Goal: Browse casually: Explore the website without a specific task or goal

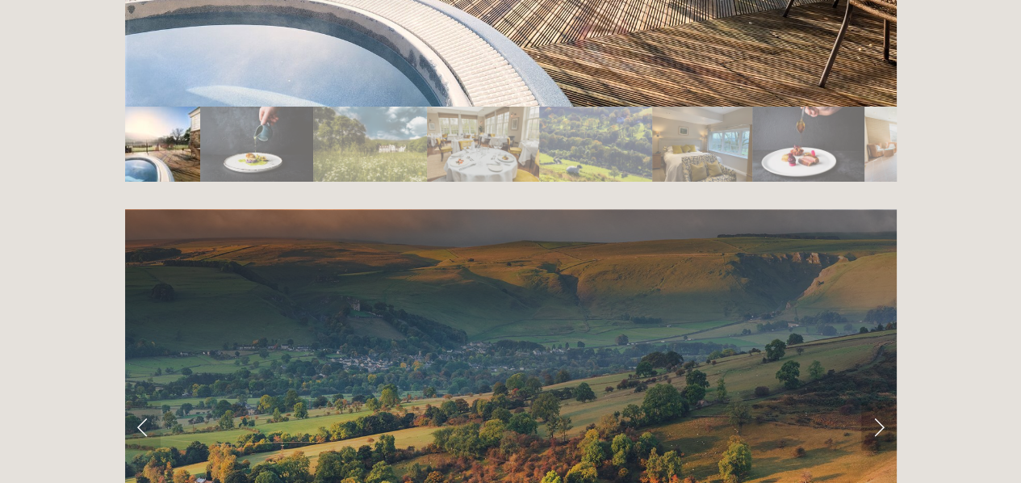
scroll to position [3067, 0]
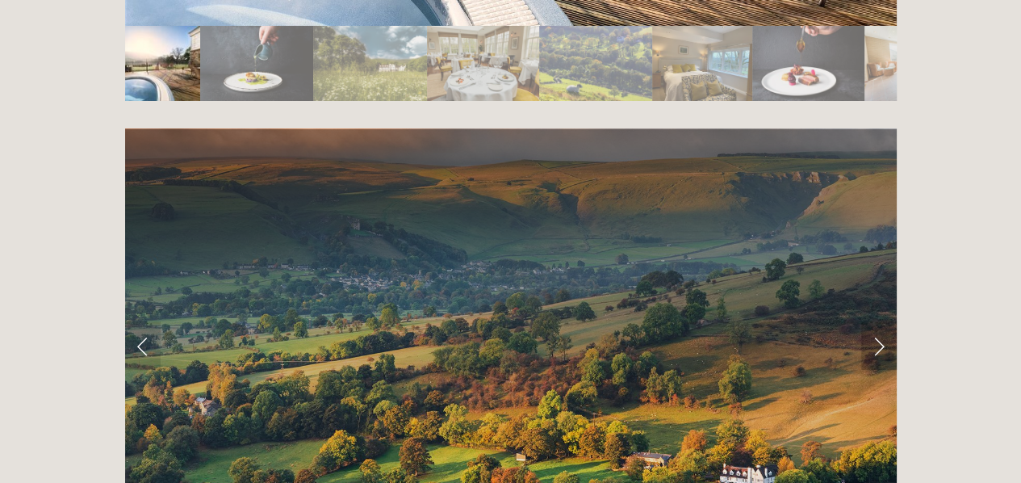
click at [876, 321] on link "Next Slide" at bounding box center [879, 345] width 36 height 48
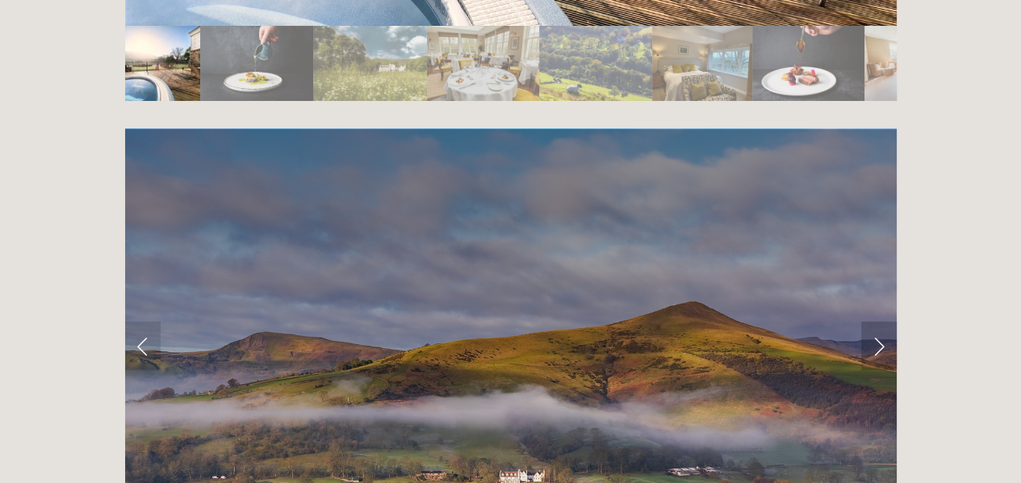
click at [876, 321] on link "Next Slide" at bounding box center [879, 345] width 36 height 48
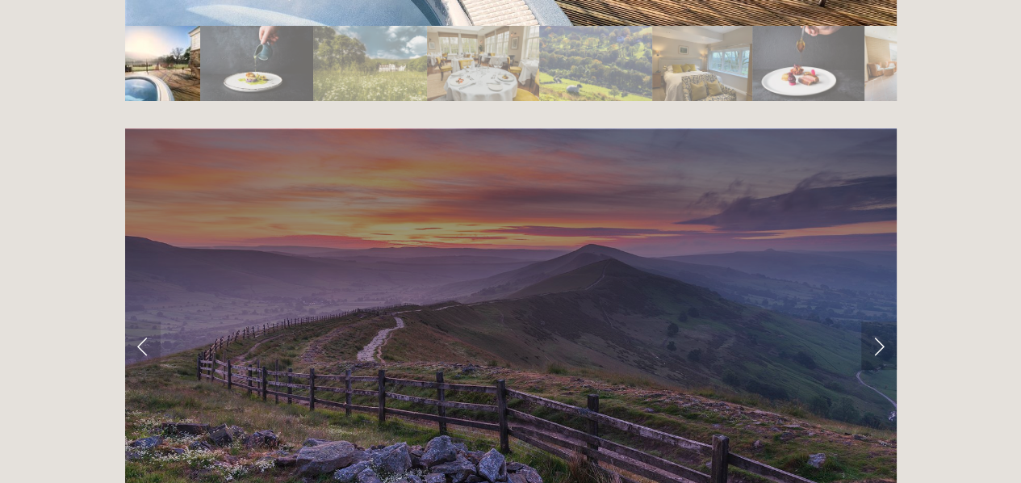
click at [876, 321] on link "Next Slide" at bounding box center [879, 345] width 36 height 48
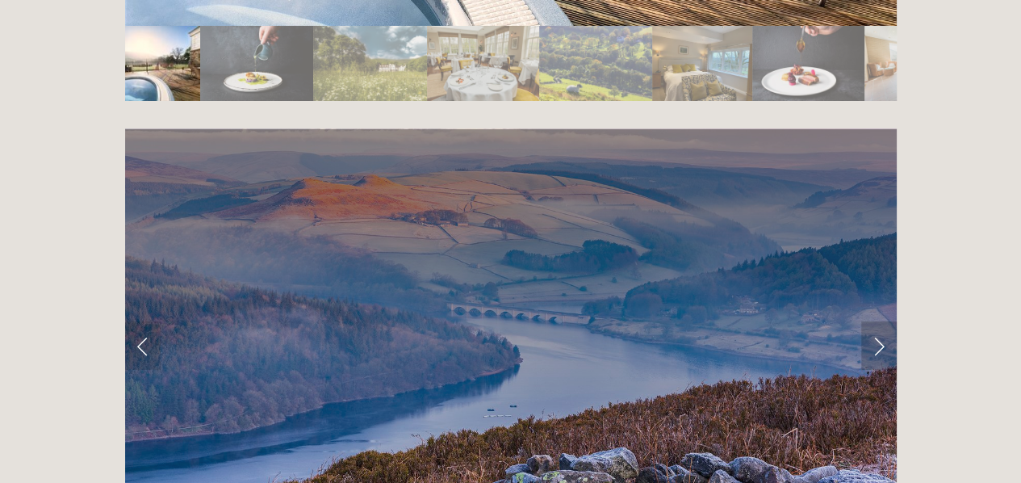
click at [876, 321] on link "Next Slide" at bounding box center [879, 345] width 36 height 48
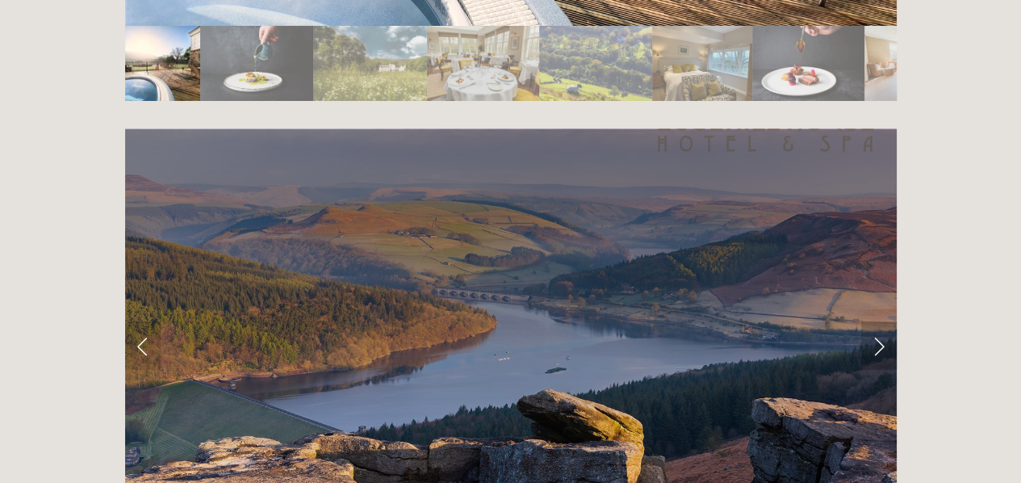
click at [876, 321] on link "Next Slide" at bounding box center [879, 345] width 36 height 48
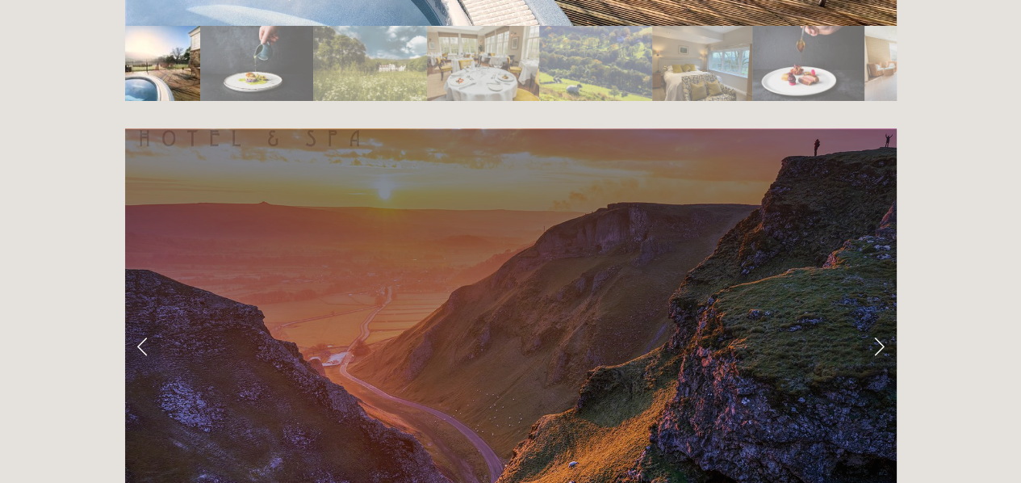
click at [876, 321] on link "Next Slide" at bounding box center [879, 345] width 36 height 48
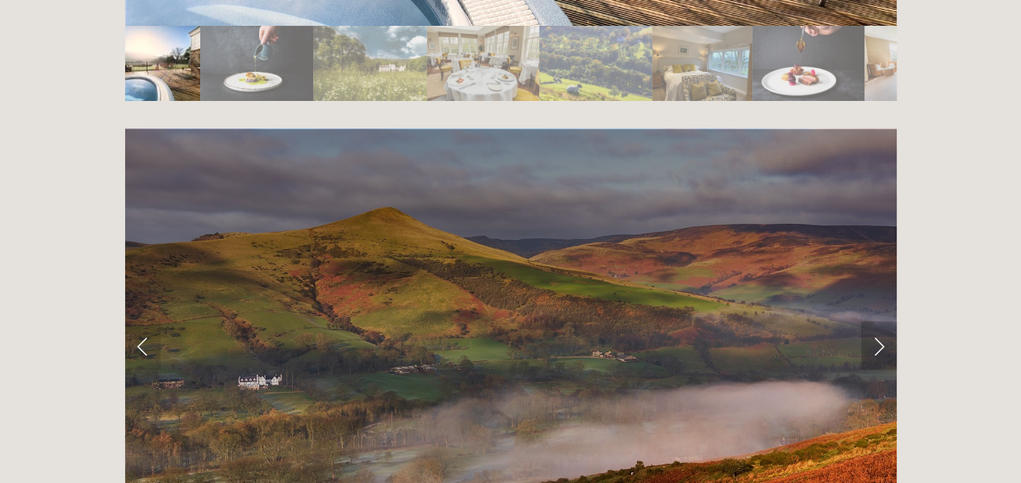
click at [876, 321] on link "Next Slide" at bounding box center [879, 345] width 36 height 48
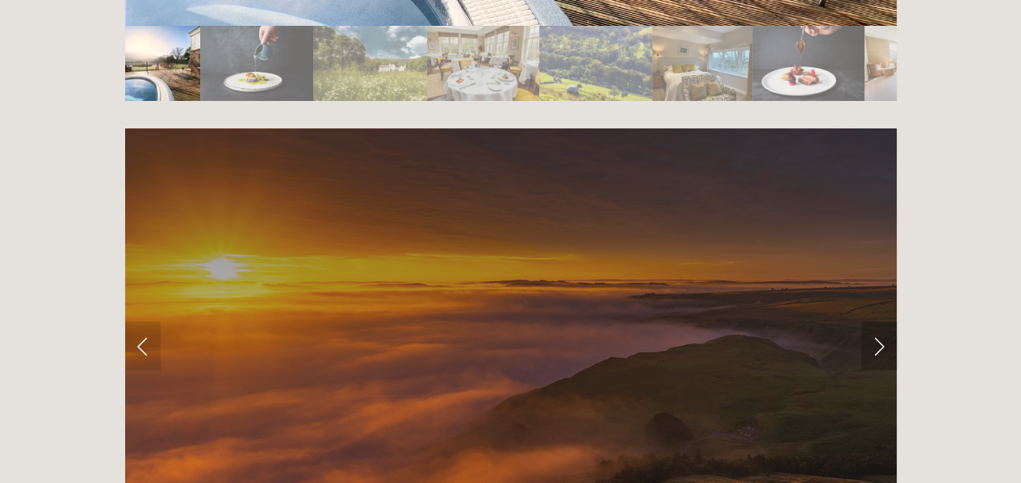
click at [876, 321] on link "Next Slide" at bounding box center [879, 345] width 36 height 48
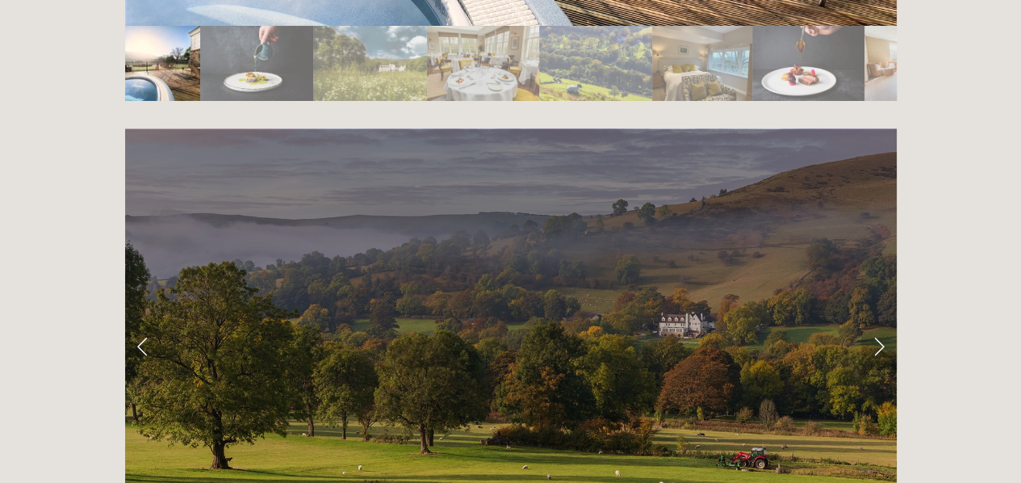
click at [876, 321] on link "Next Slide" at bounding box center [879, 345] width 36 height 48
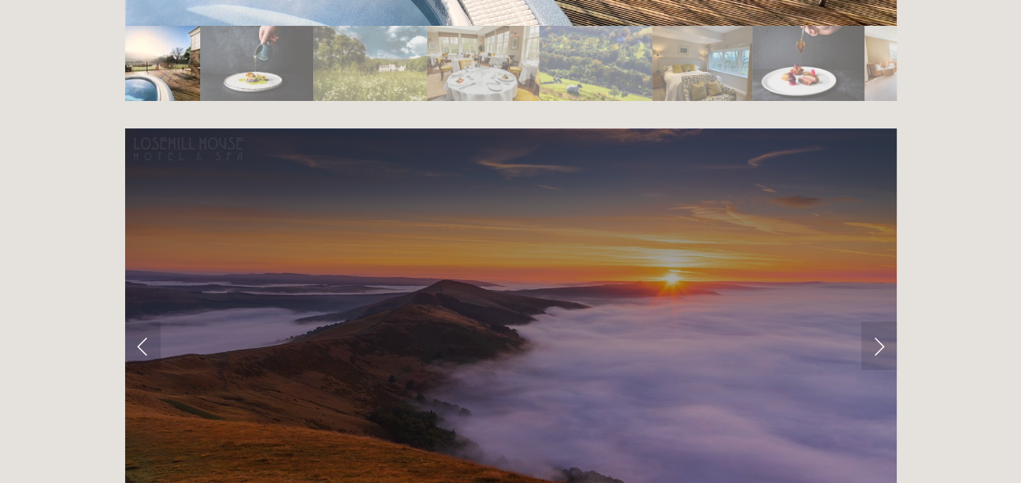
scroll to position [2582, 0]
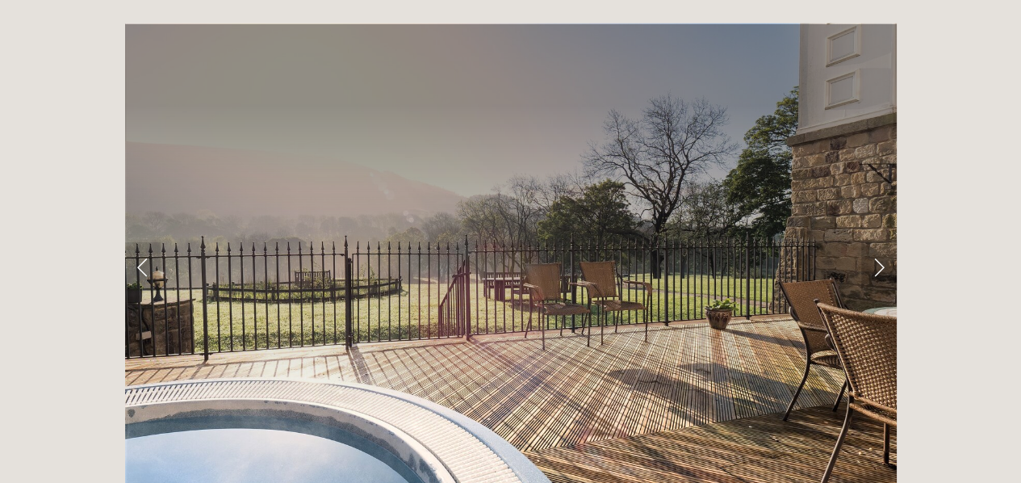
click at [876, 242] on link "Next Slide" at bounding box center [879, 266] width 36 height 48
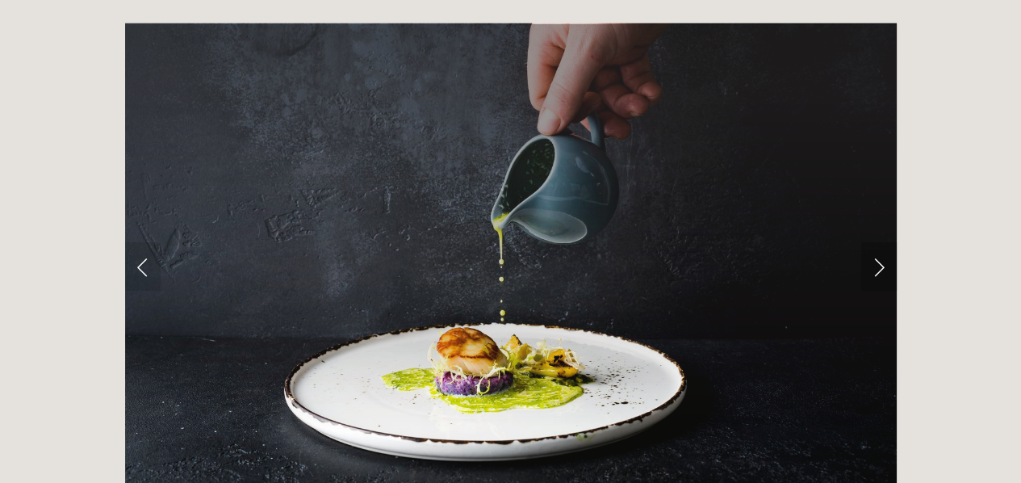
click at [876, 242] on link "Next Slide" at bounding box center [879, 266] width 36 height 48
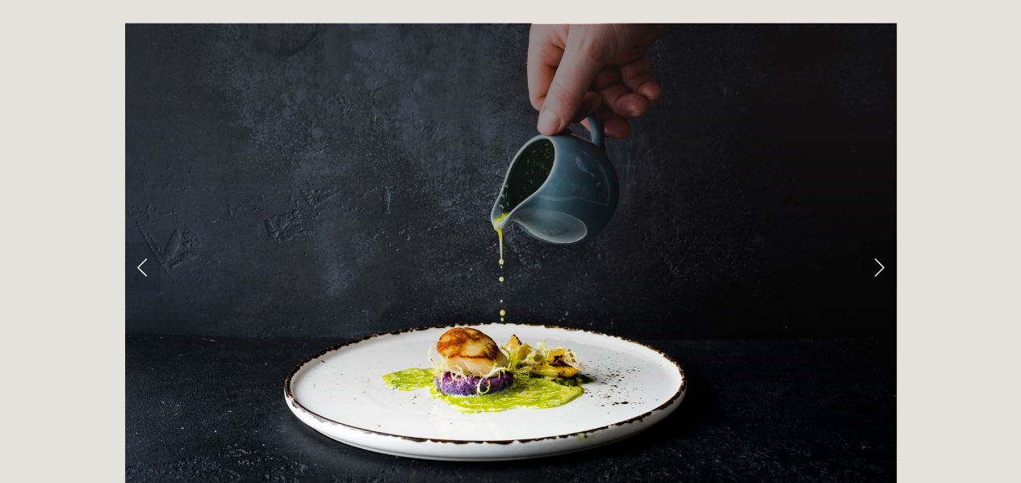
click at [876, 242] on link "Next Slide" at bounding box center [879, 266] width 36 height 48
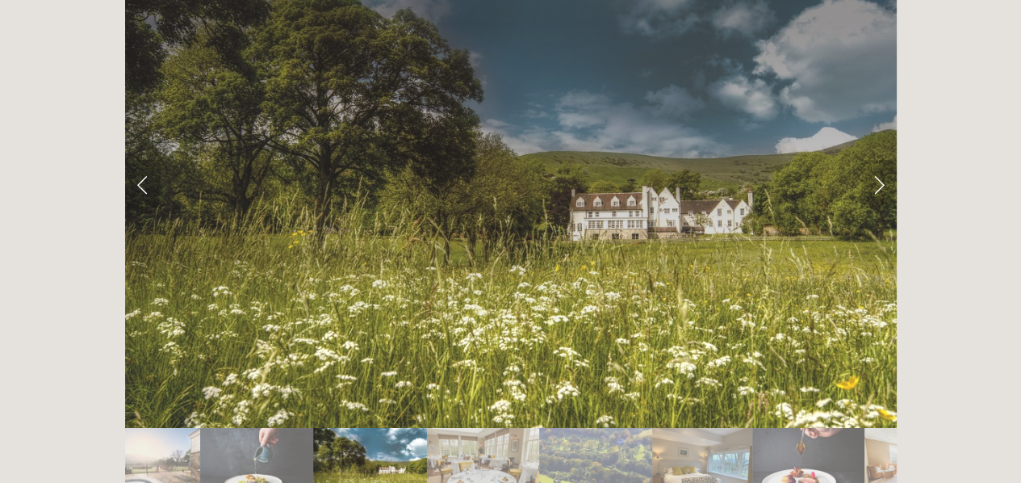
scroll to position [2744, 0]
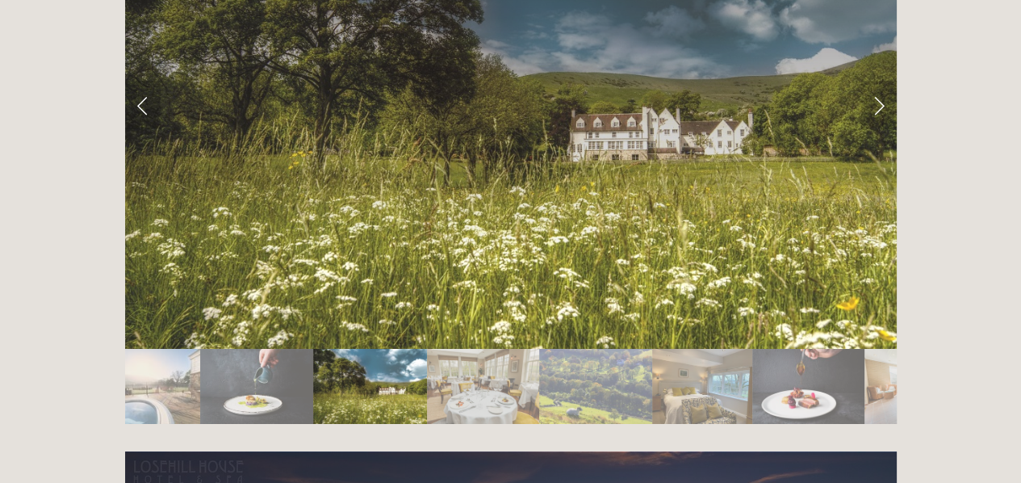
click at [712, 349] on img "Slide 6" at bounding box center [702, 386] width 100 height 75
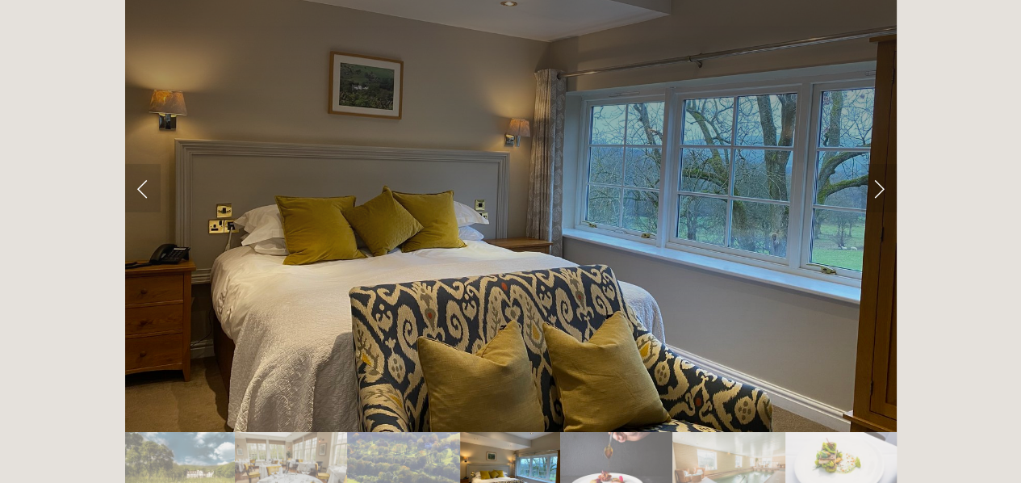
scroll to position [2582, 0]
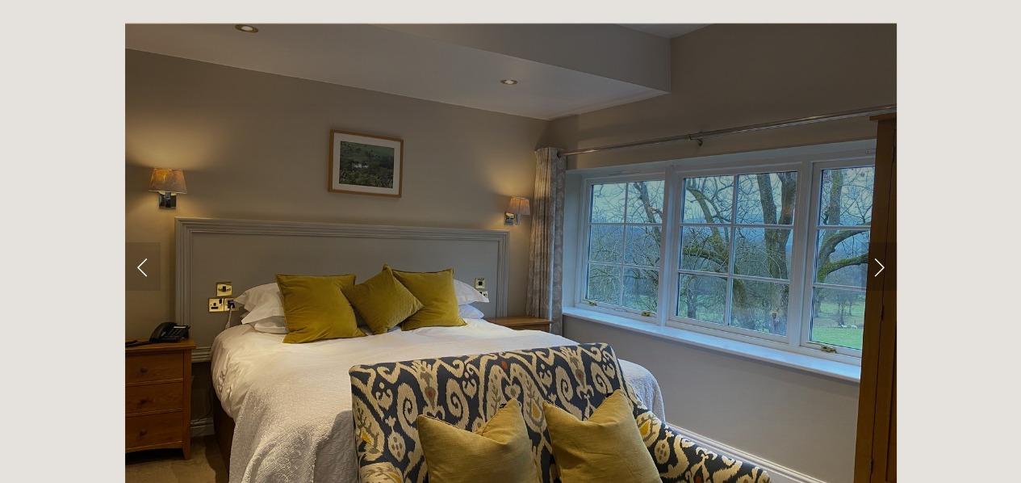
click at [874, 242] on link "Next Slide" at bounding box center [879, 266] width 36 height 48
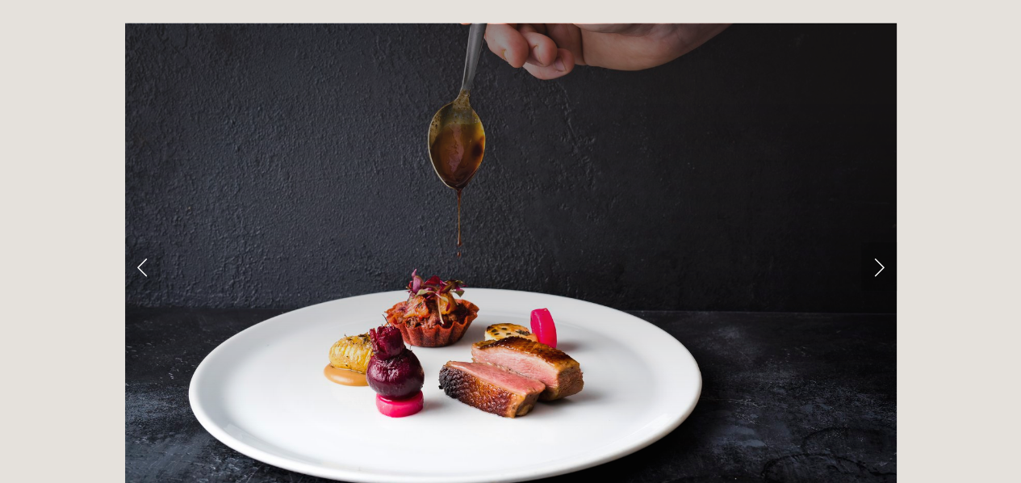
click at [874, 242] on link "Next Slide" at bounding box center [879, 266] width 36 height 48
click at [880, 242] on link "Next Slide" at bounding box center [879, 266] width 36 height 48
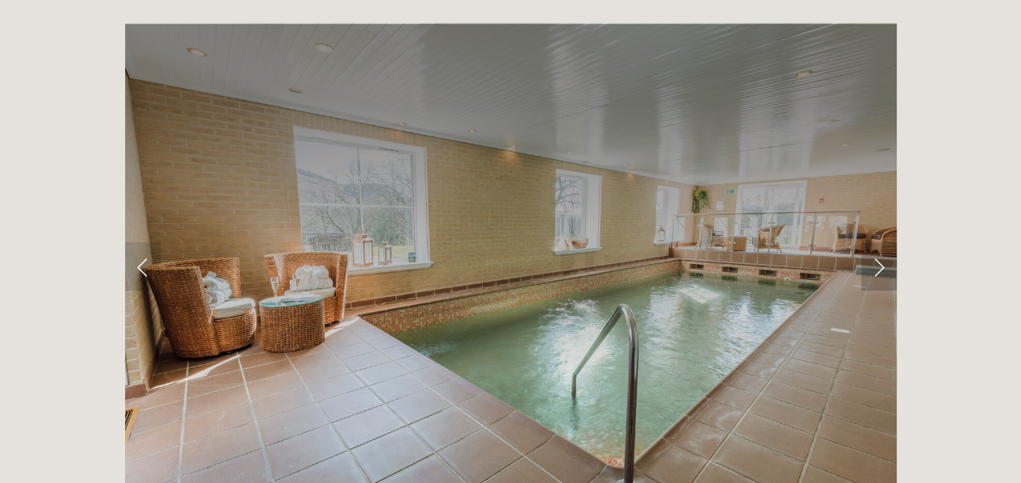
click at [880, 242] on link "Next Slide" at bounding box center [879, 266] width 36 height 48
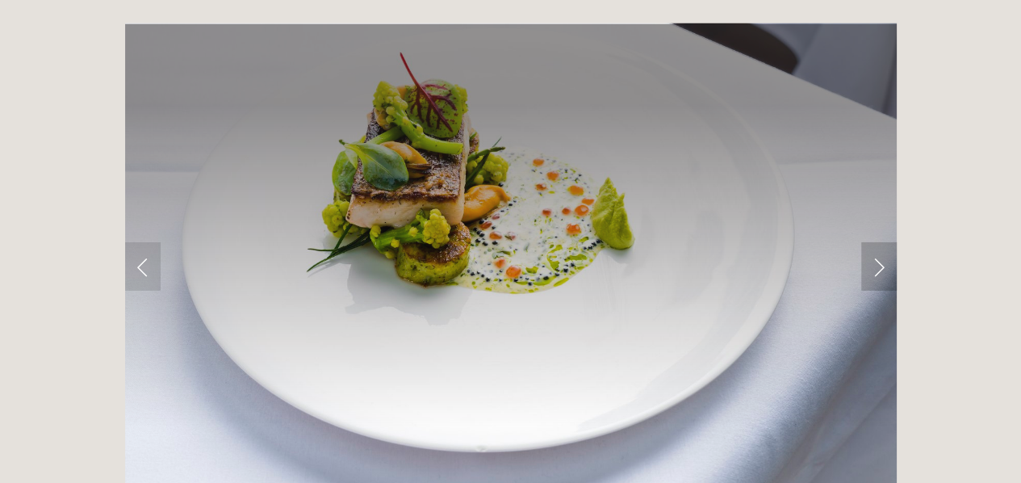
click at [880, 242] on link "Next Slide" at bounding box center [879, 266] width 36 height 48
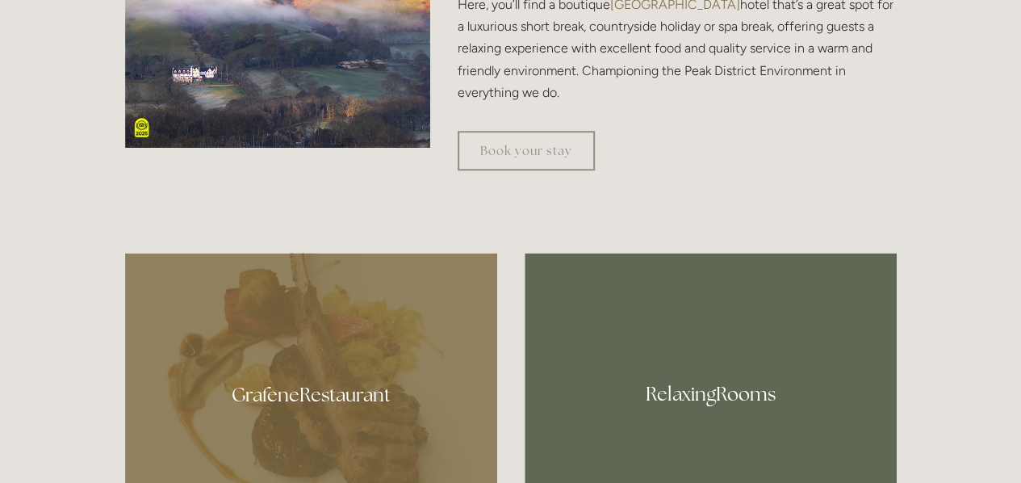
scroll to position [0, 0]
